Goal: Task Accomplishment & Management: Manage account settings

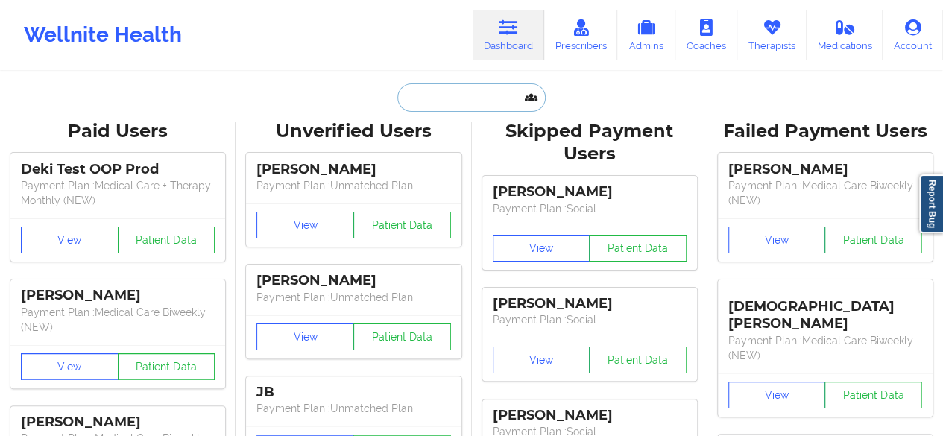
click at [433, 89] on input "text" at bounding box center [472, 98] width 148 height 28
paste input "[PERSON_NAME]"
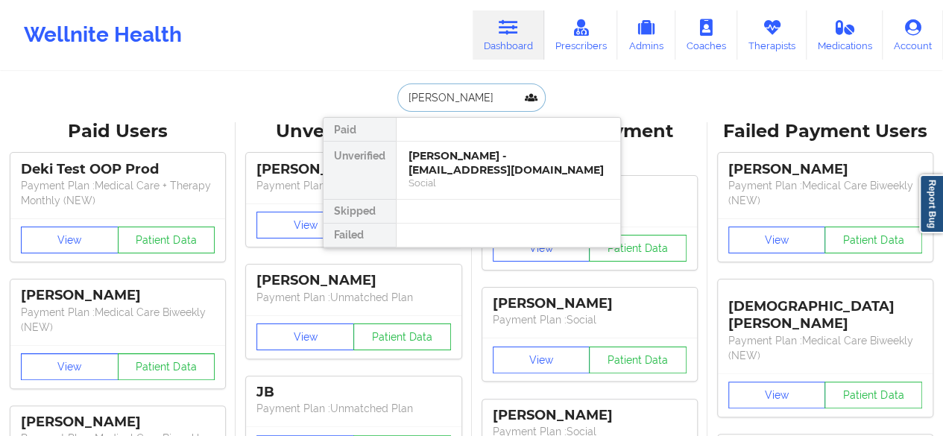
type input "[PERSON_NAME]"
click at [440, 162] on div "[PERSON_NAME] - [EMAIL_ADDRESS][DOMAIN_NAME]" at bounding box center [509, 163] width 200 height 28
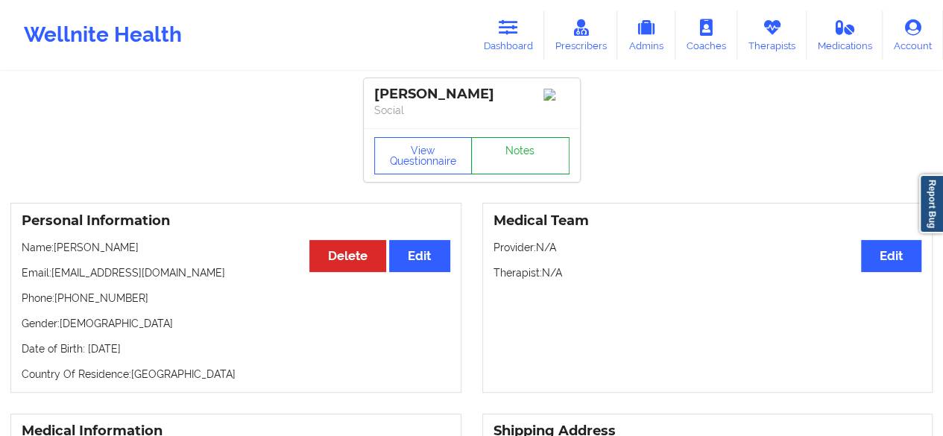
click at [515, 151] on link "Notes" at bounding box center [520, 155] width 98 height 37
click at [513, 31] on icon at bounding box center [508, 27] width 19 height 16
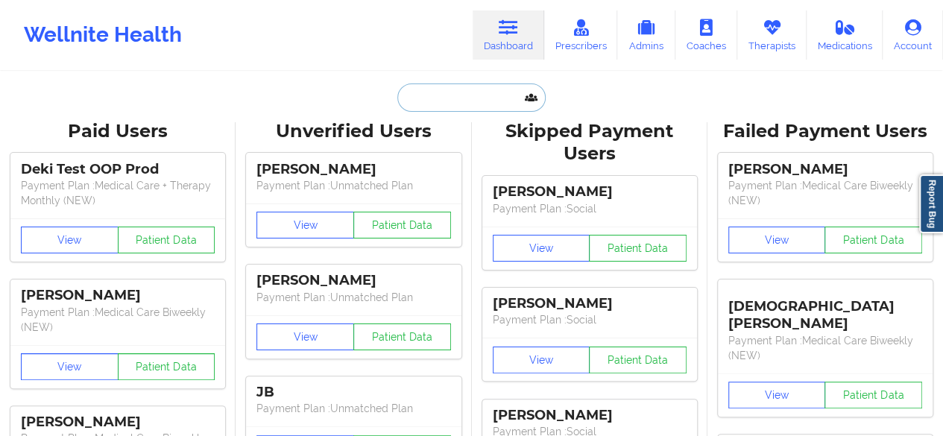
click at [470, 88] on input "text" at bounding box center [472, 98] width 148 height 28
paste input "[PERSON_NAME] (SCAN)"
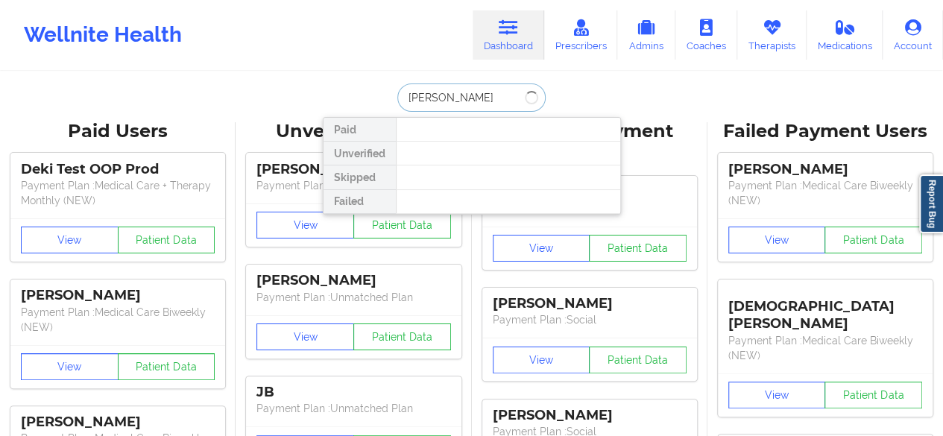
type input "[PERSON_NAME]"
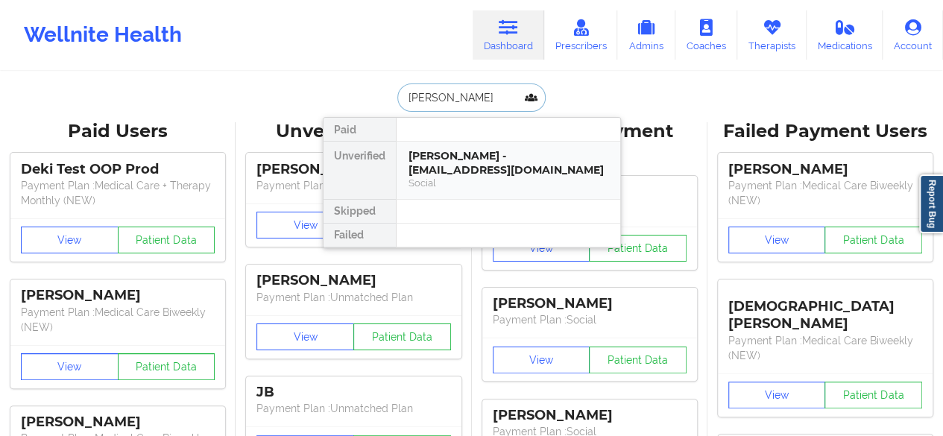
click at [459, 177] on div "Social" at bounding box center [509, 183] width 200 height 13
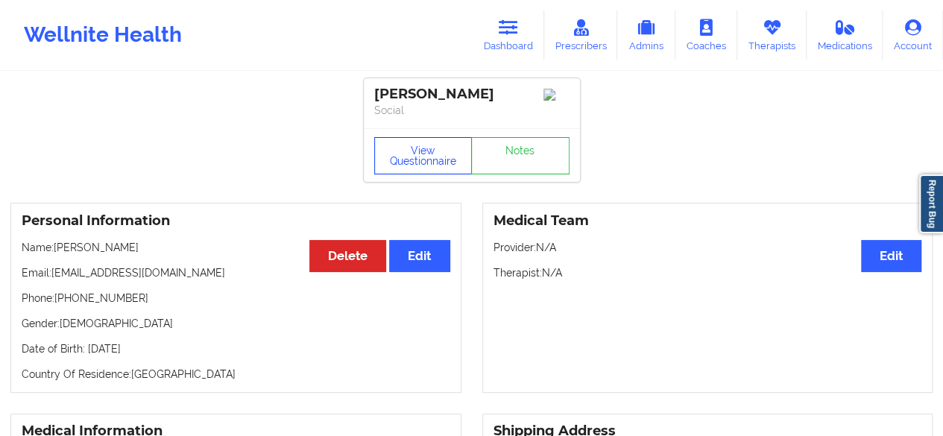
click at [415, 169] on button "View Questionnaire" at bounding box center [423, 155] width 98 height 37
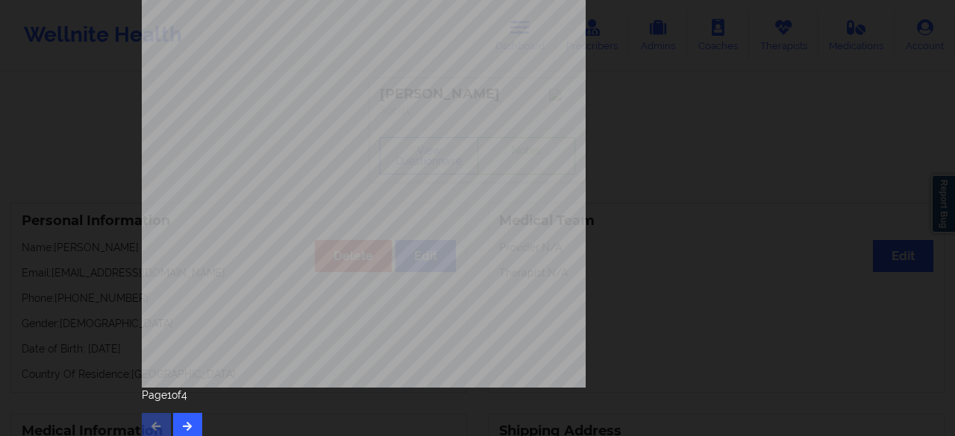
scroll to position [274, 0]
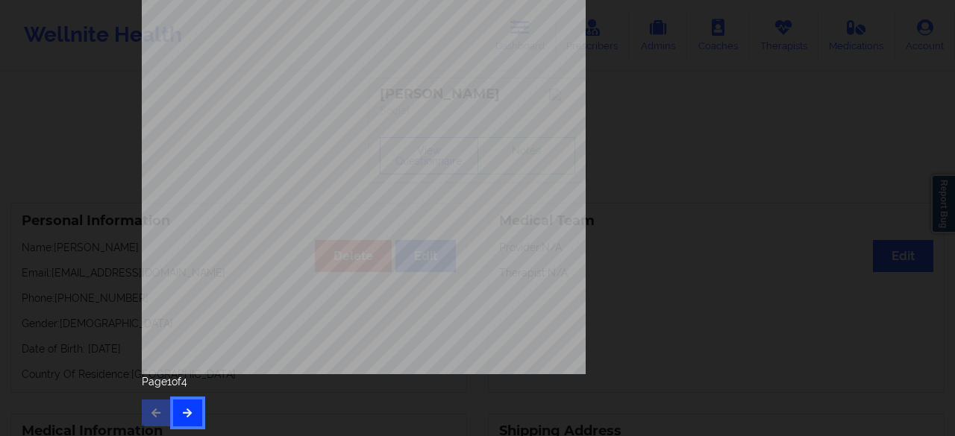
click at [188, 409] on icon "button" at bounding box center [187, 412] width 13 height 9
click at [192, 402] on button "button" at bounding box center [187, 413] width 29 height 27
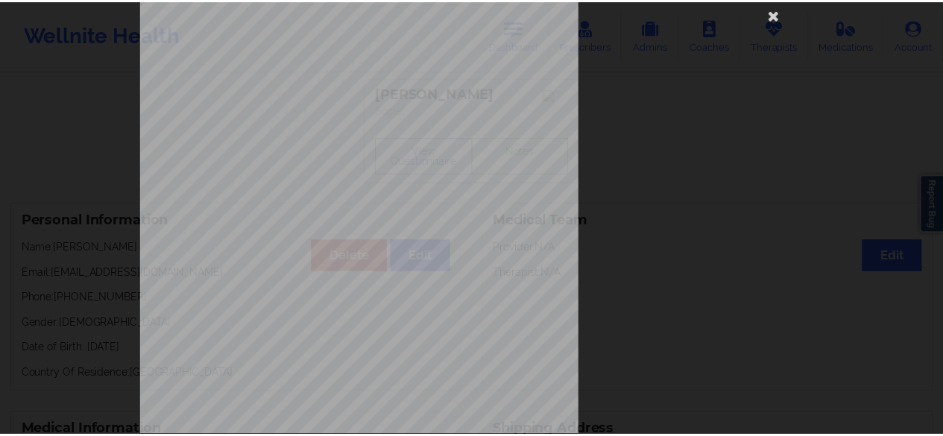
scroll to position [60, 0]
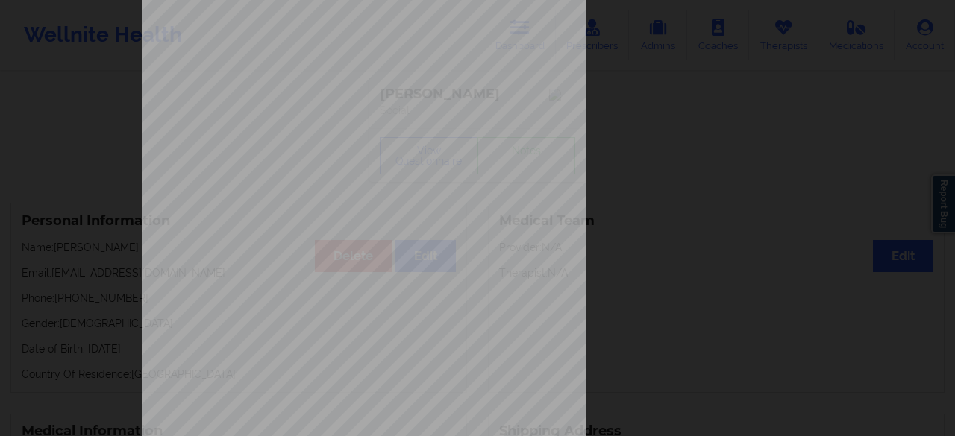
click at [826, 110] on div "Have you ever suf fered from seizures or have you been treated with anti-seizur…" at bounding box center [477, 218] width 955 height 436
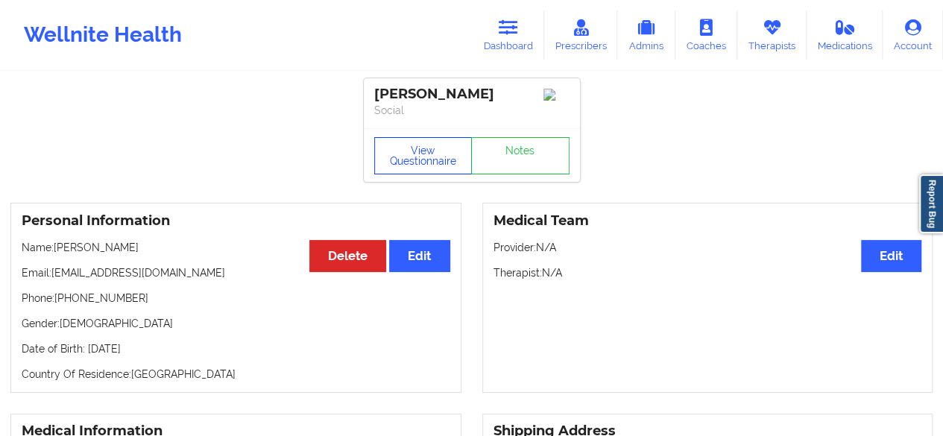
click at [440, 164] on button "View Questionnaire" at bounding box center [423, 155] width 98 height 37
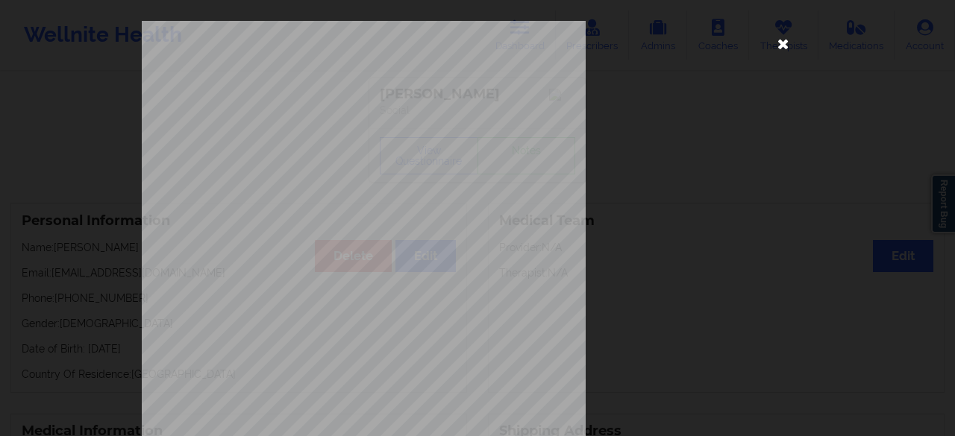
click at [780, 37] on icon at bounding box center [783, 43] width 24 height 24
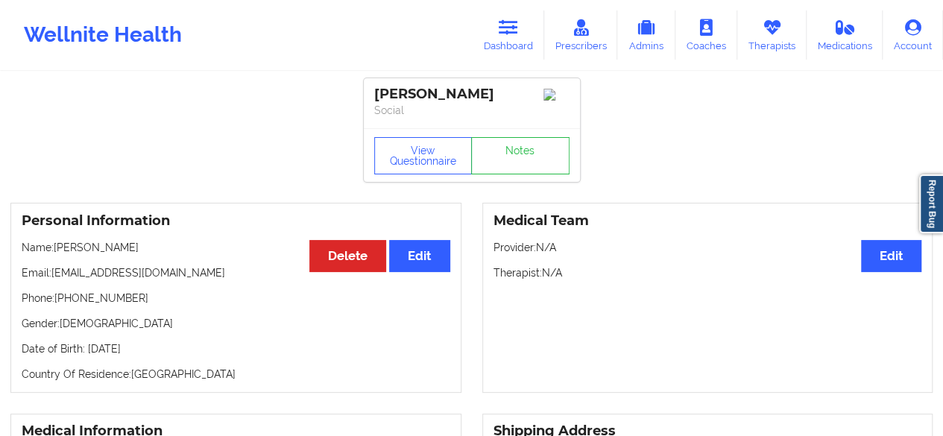
click at [647, 278] on p "Therapist: N/A" at bounding box center [708, 273] width 429 height 15
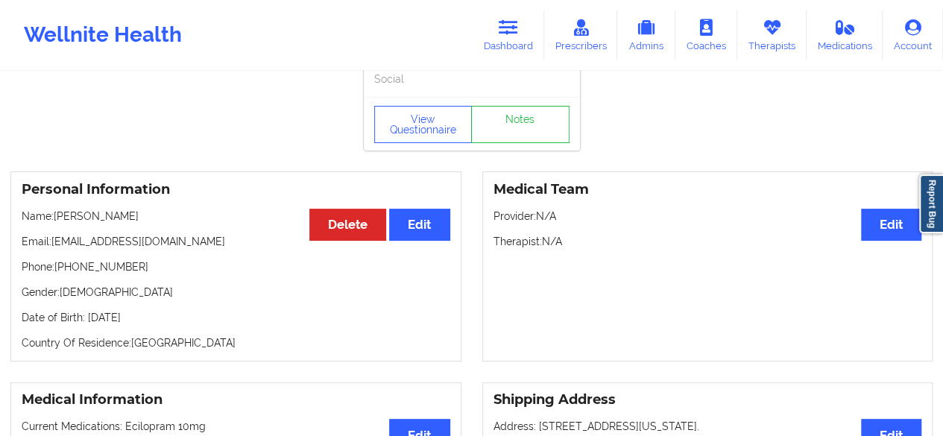
scroll to position [0, 0]
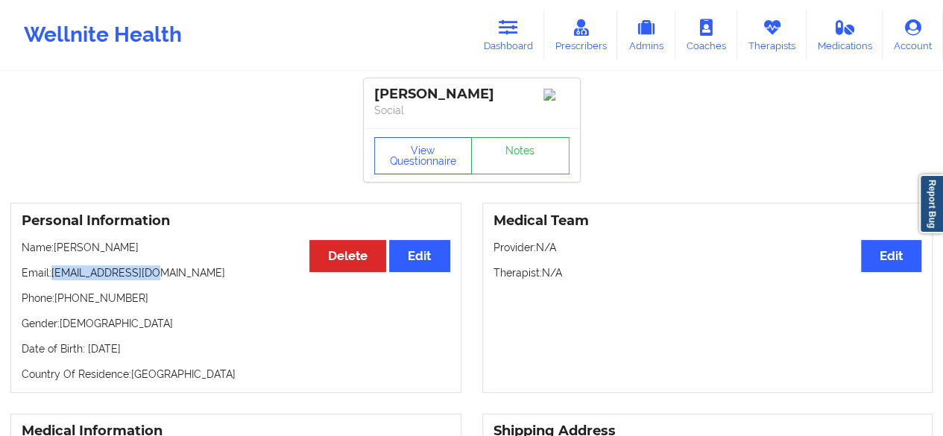
drag, startPoint x: 169, startPoint y: 281, endPoint x: 51, endPoint y: 280, distance: 117.8
click at [51, 280] on p "Email: [EMAIL_ADDRESS][DOMAIN_NAME]" at bounding box center [236, 273] width 429 height 15
copy p "[EMAIL_ADDRESS][DOMAIN_NAME]"
click at [522, 40] on link "Dashboard" at bounding box center [509, 34] width 72 height 49
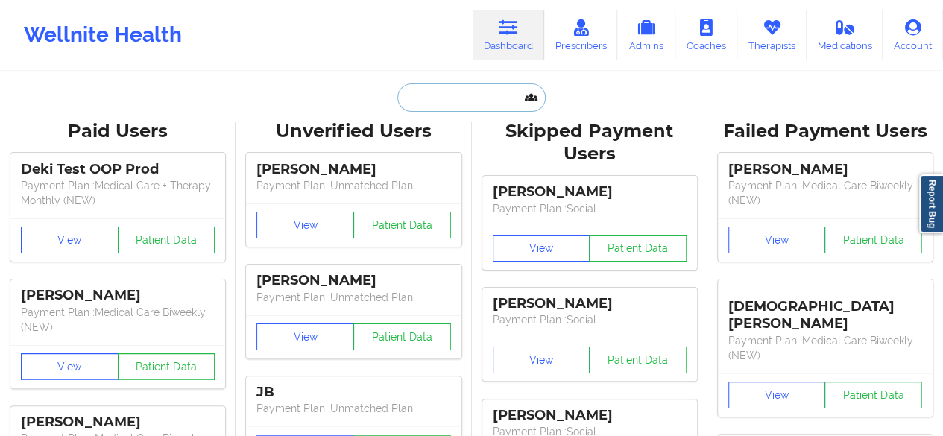
click at [446, 89] on input "text" at bounding box center [472, 98] width 148 height 28
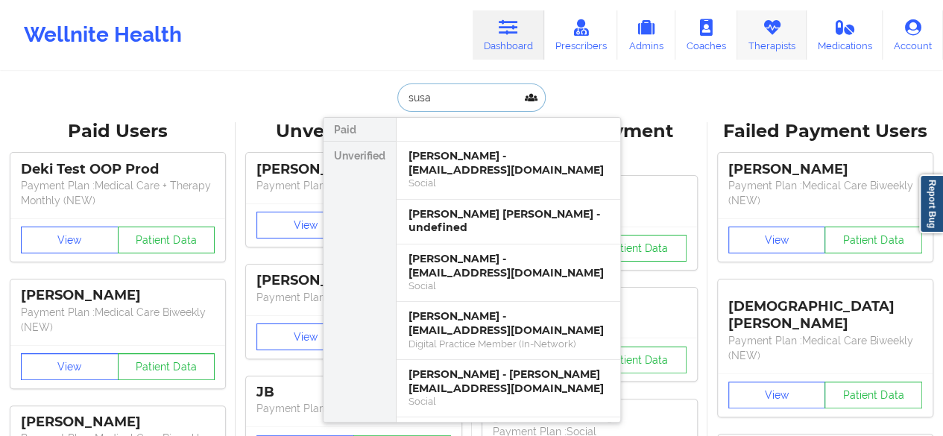
type input "susa"
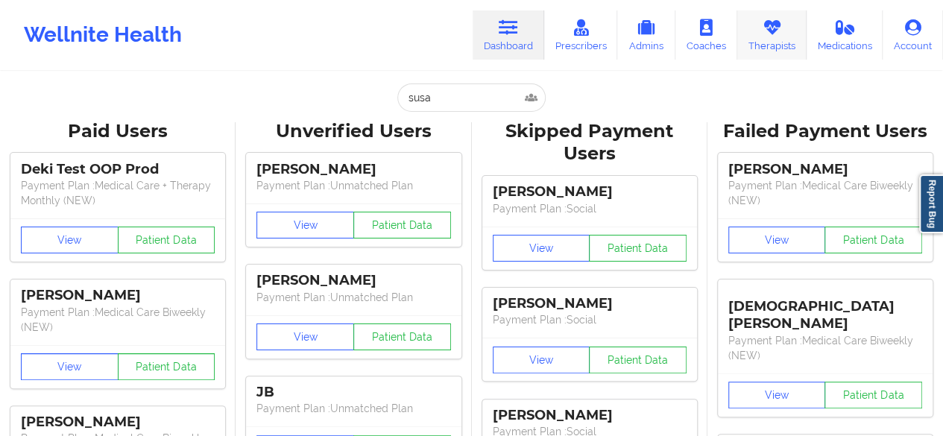
click at [741, 48] on link "Therapists" at bounding box center [772, 34] width 69 height 49
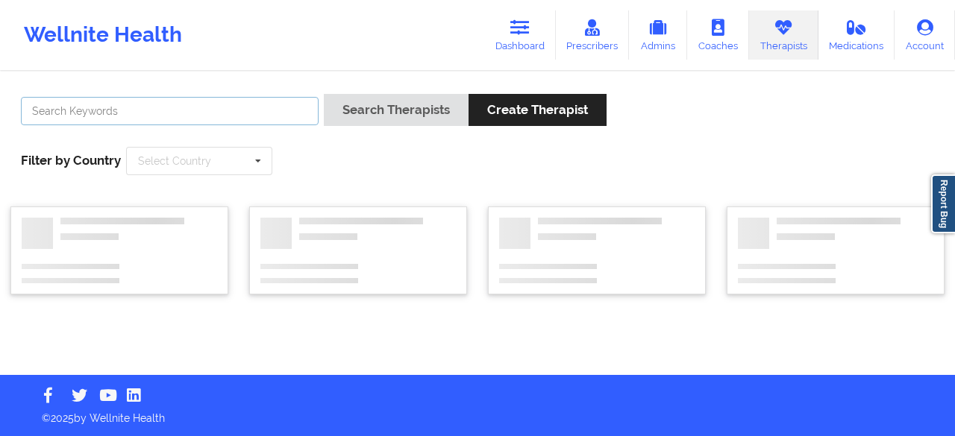
click at [228, 113] on input "text" at bounding box center [170, 111] width 298 height 28
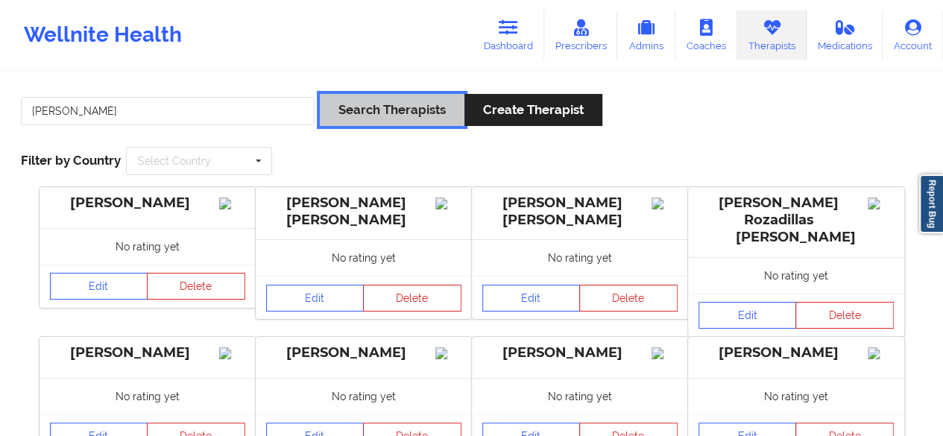
click at [339, 108] on button "Search Therapists" at bounding box center [392, 110] width 145 height 32
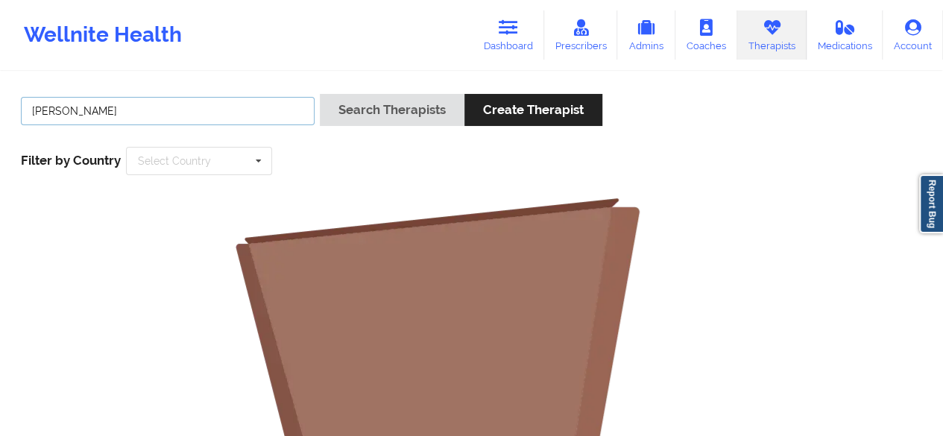
click at [58, 111] on input "[PERSON_NAME]" at bounding box center [168, 111] width 294 height 28
type input "zapatha"
click at [320, 94] on button "Search Therapists" at bounding box center [392, 110] width 145 height 32
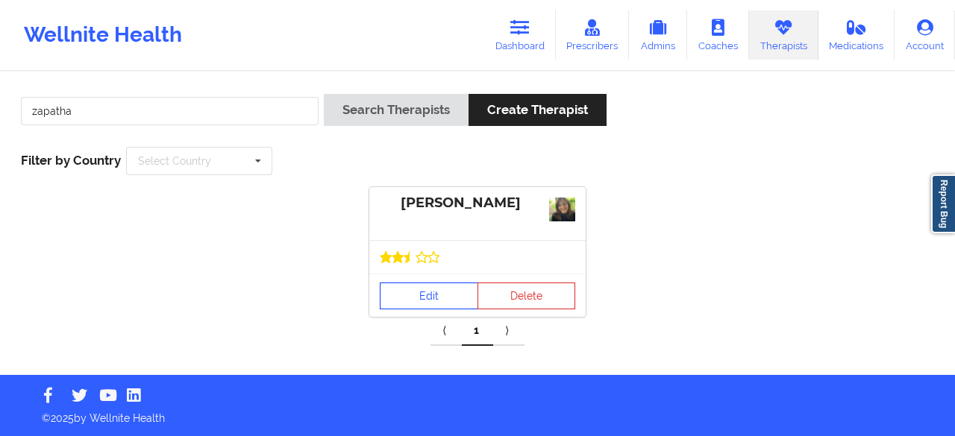
click at [448, 291] on link "Edit" at bounding box center [429, 296] width 98 height 27
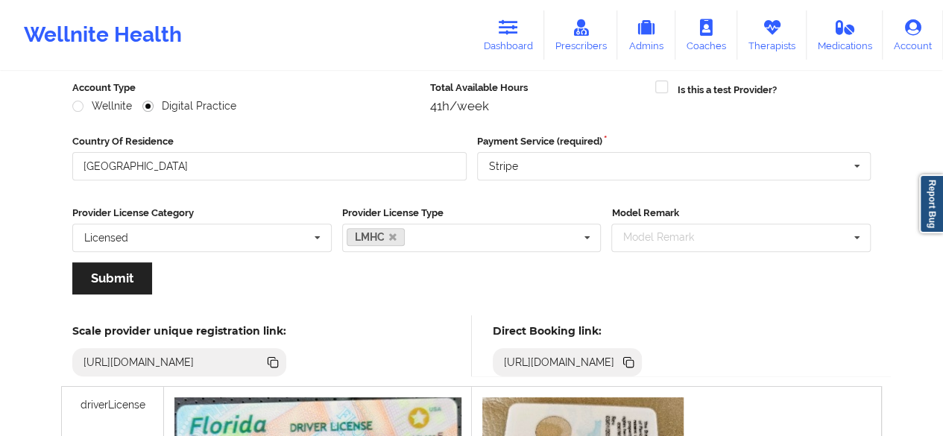
scroll to position [154, 0]
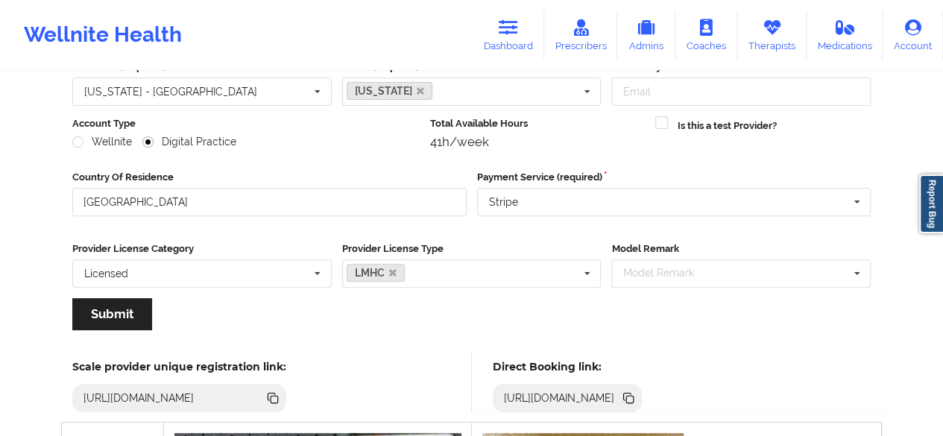
click at [634, 401] on icon at bounding box center [630, 399] width 7 height 7
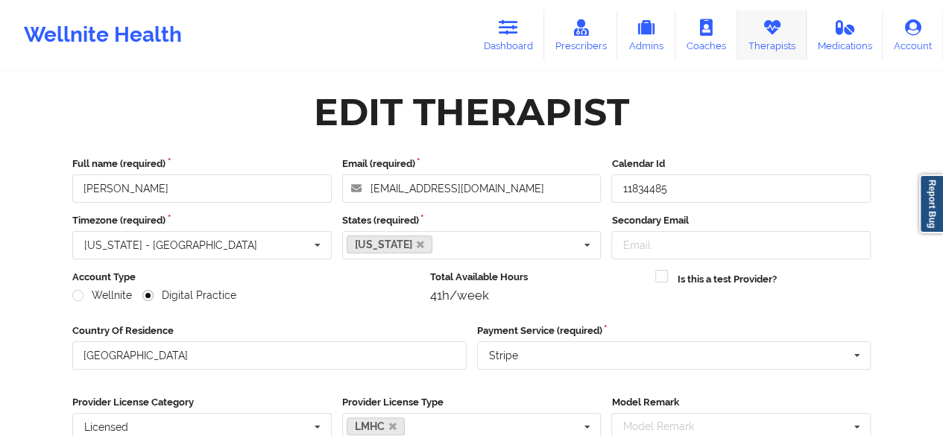
click at [768, 39] on link "Therapists" at bounding box center [772, 34] width 69 height 49
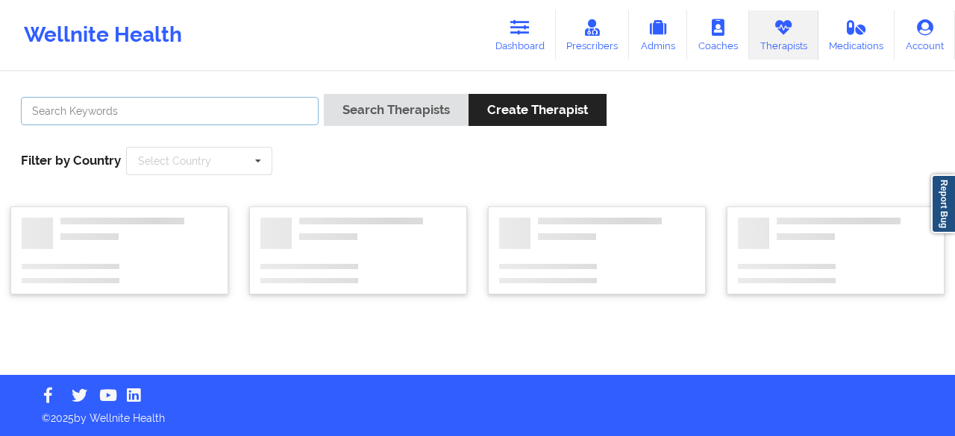
click at [265, 115] on input "text" at bounding box center [170, 111] width 298 height 28
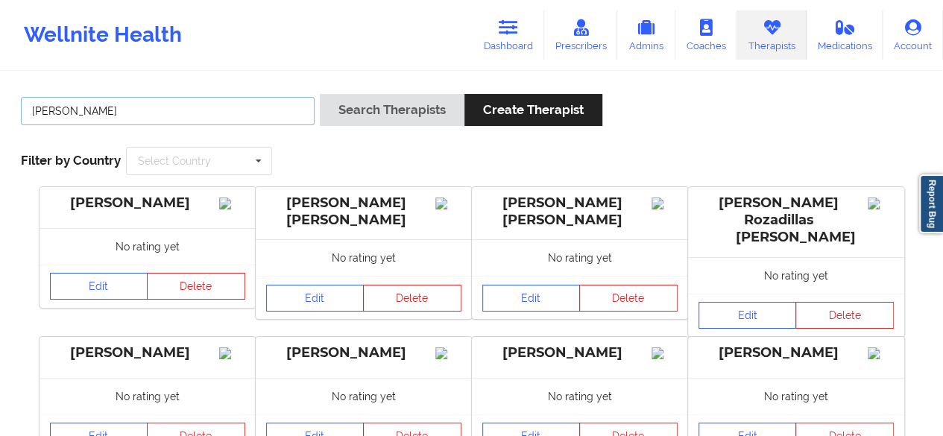
type input "[PERSON_NAME]"
click at [320, 94] on button "Search Therapists" at bounding box center [392, 110] width 145 height 32
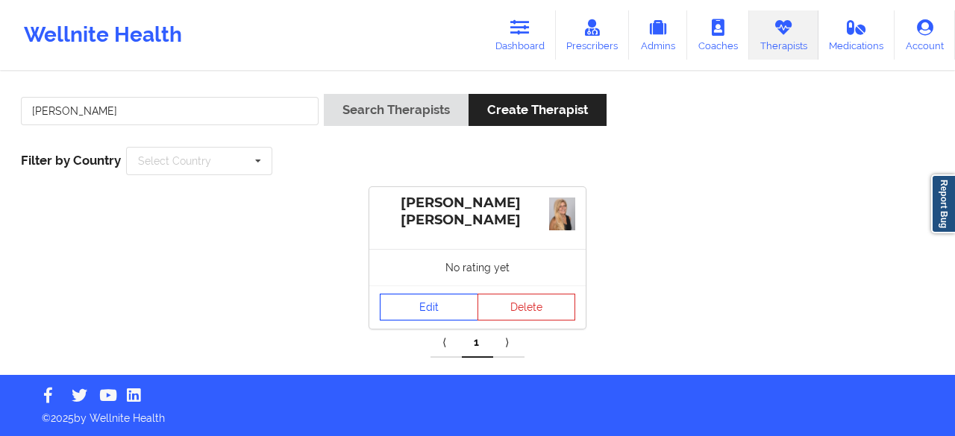
click at [448, 307] on link "Edit" at bounding box center [429, 307] width 98 height 27
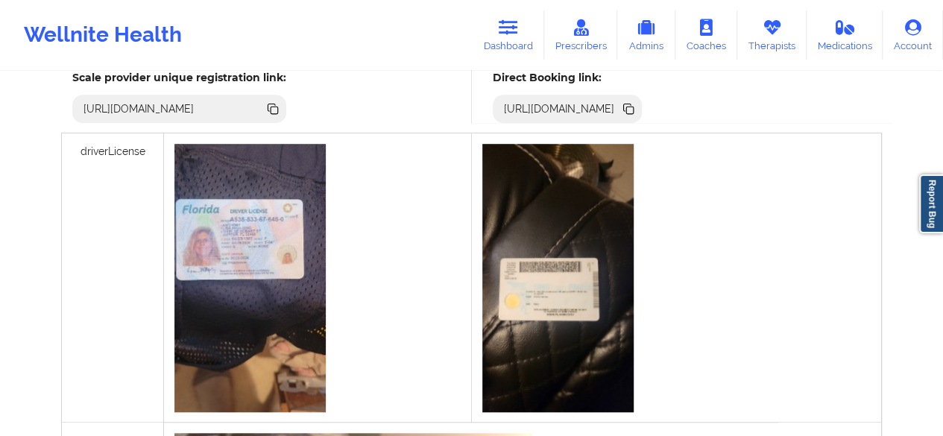
scroll to position [330, 0]
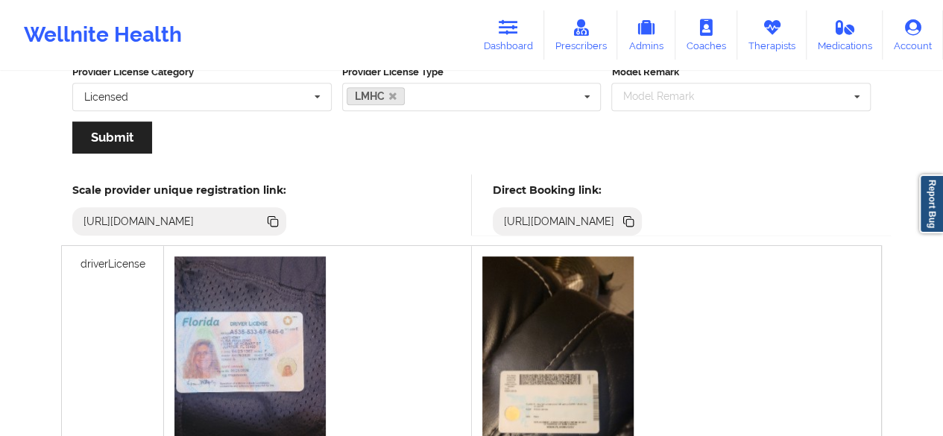
click at [634, 223] on icon at bounding box center [630, 222] width 7 height 7
